Goal: Information Seeking & Learning: Learn about a topic

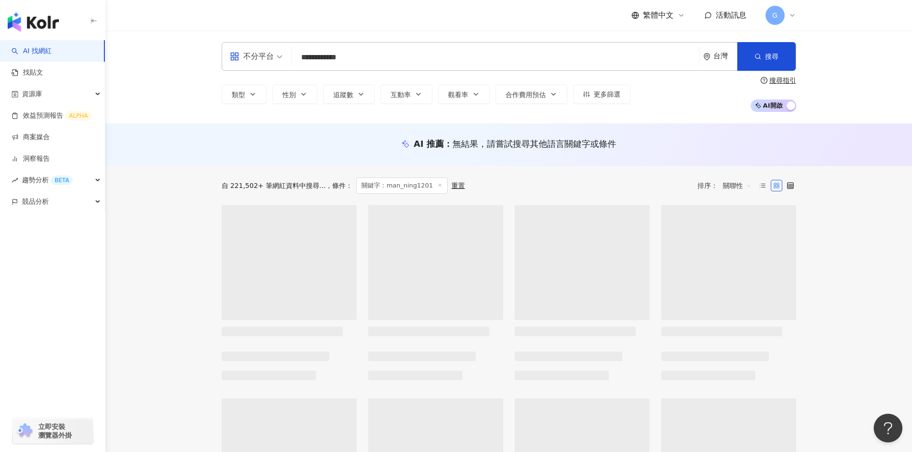
click at [363, 57] on input "**********" at bounding box center [495, 57] width 399 height 18
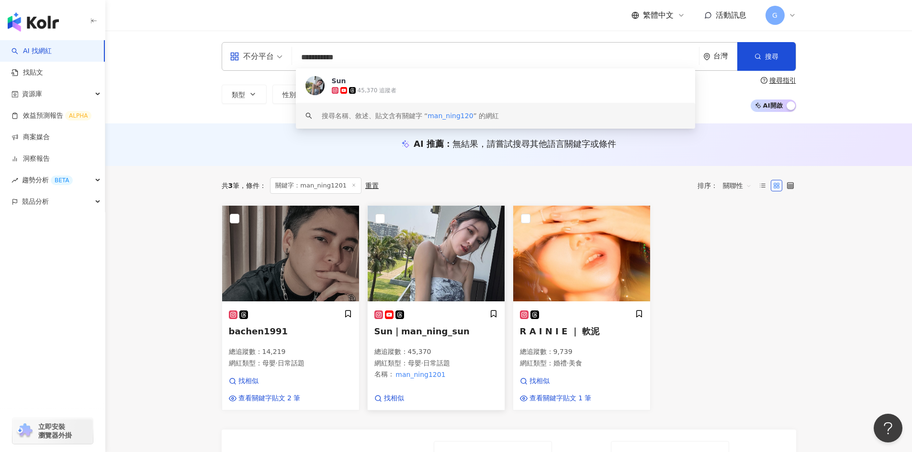
type input "**********"
click at [416, 255] on img at bounding box center [436, 254] width 137 height 96
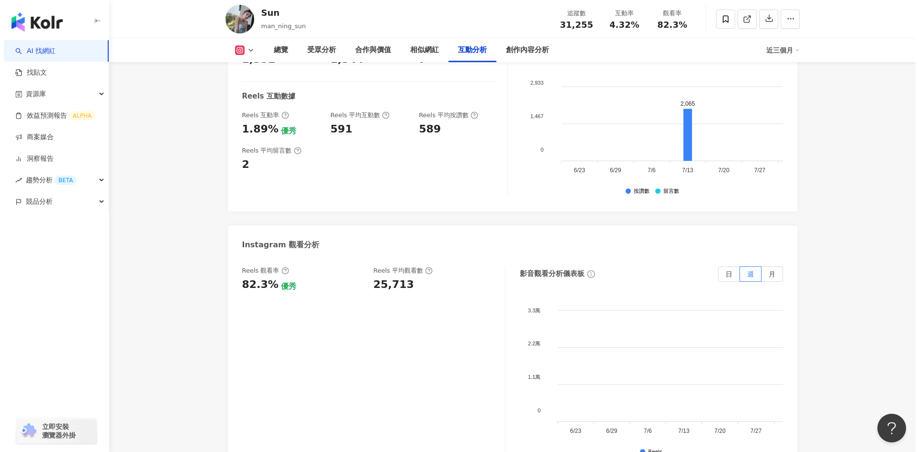
scroll to position [2203, 0]
